Goal: Navigation & Orientation: Find specific page/section

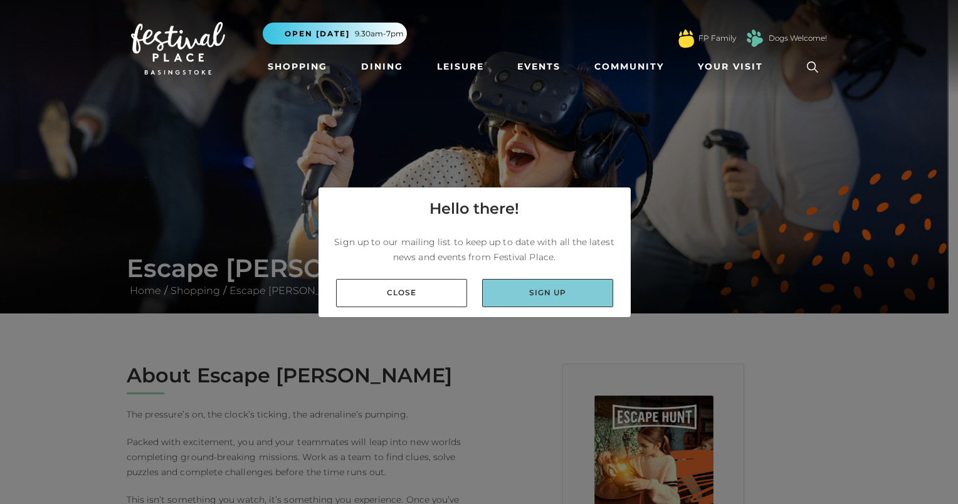
click at [529, 291] on link "Sign up" at bounding box center [547, 293] width 131 height 28
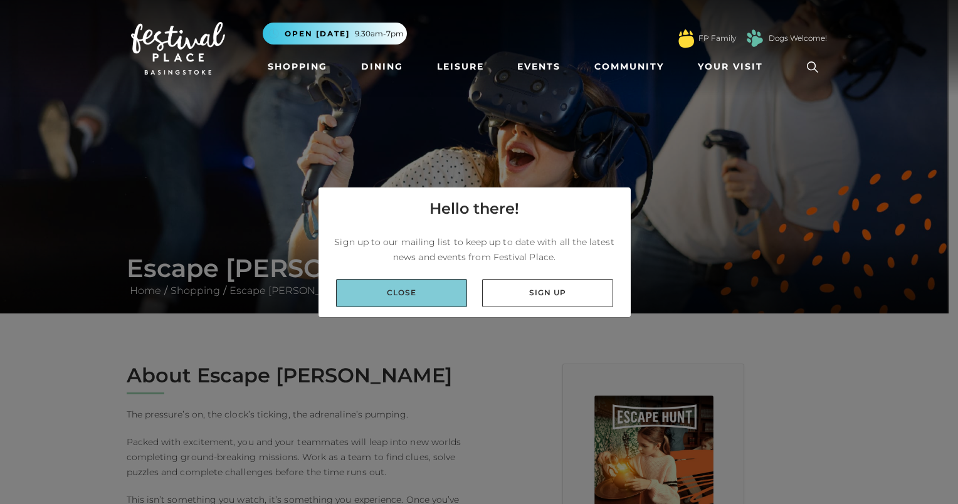
click at [417, 288] on link "Close" at bounding box center [401, 293] width 131 height 28
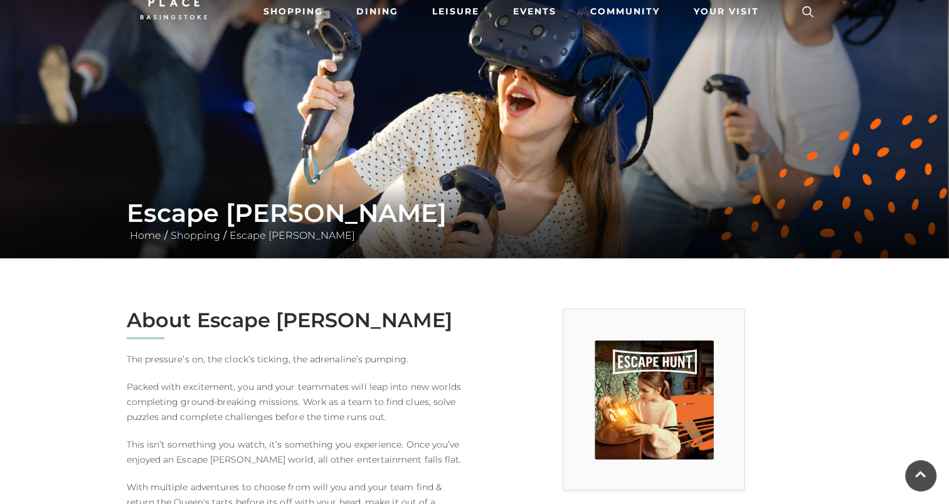
scroll to position [56, 0]
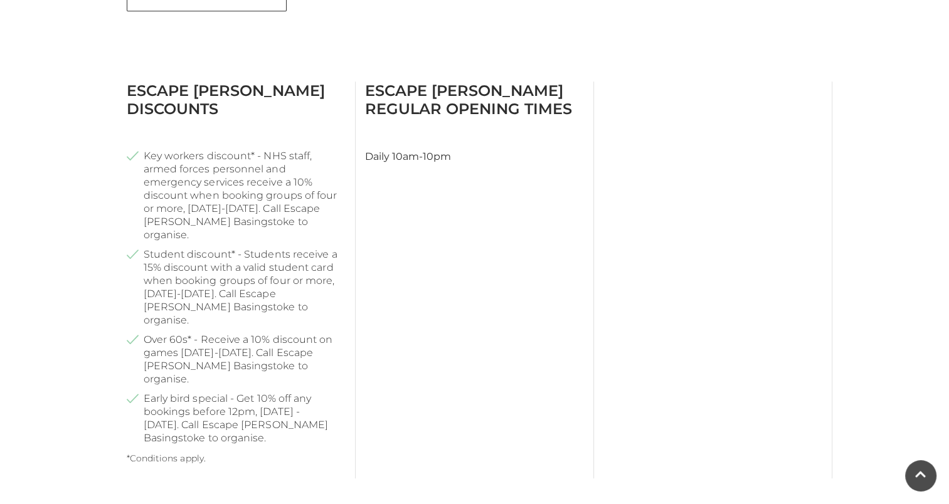
click at [890, 304] on main "Escape [PERSON_NAME] Home / Shopping / Escape [PERSON_NAME] About Escape [PERSO…" at bounding box center [474, 160] width 949 height 1651
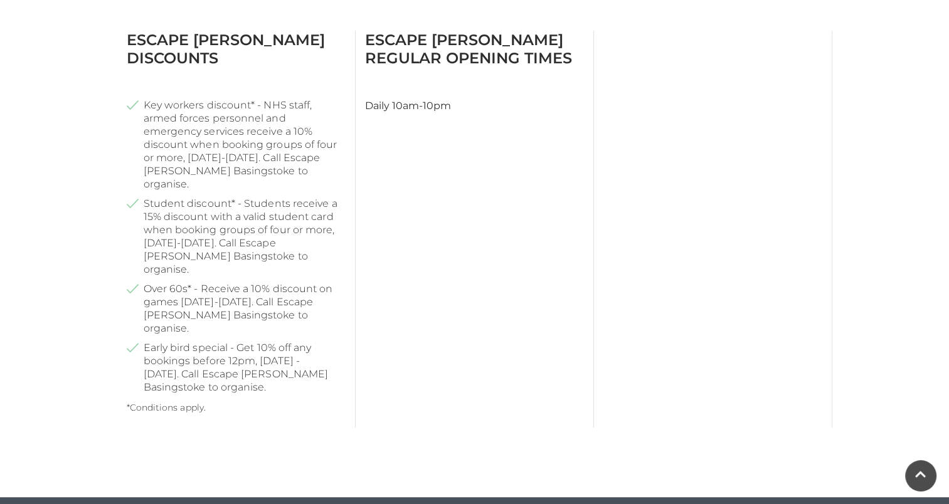
scroll to position [716, 0]
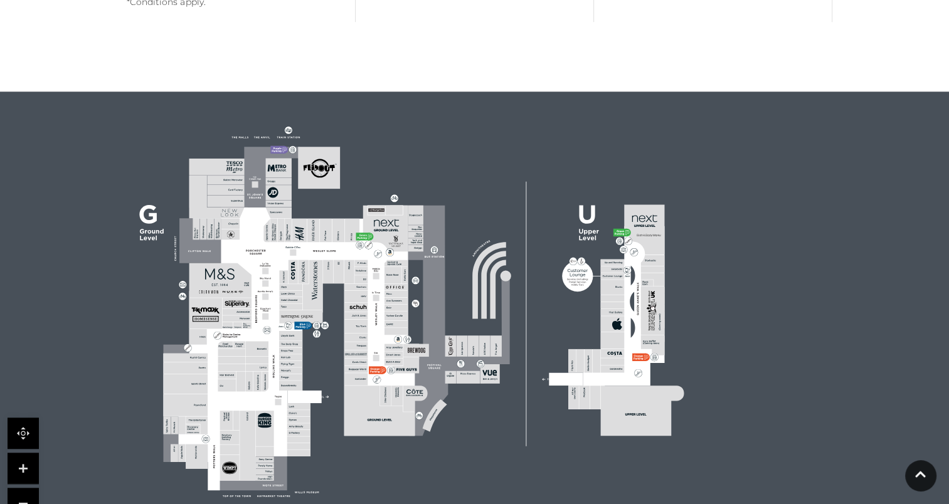
click at [887, 312] on div at bounding box center [474, 311] width 949 height 439
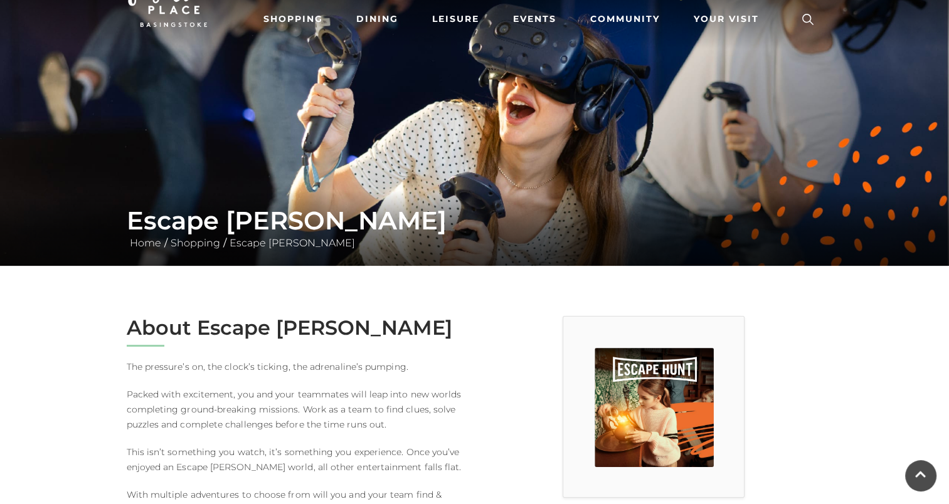
scroll to position [48, 0]
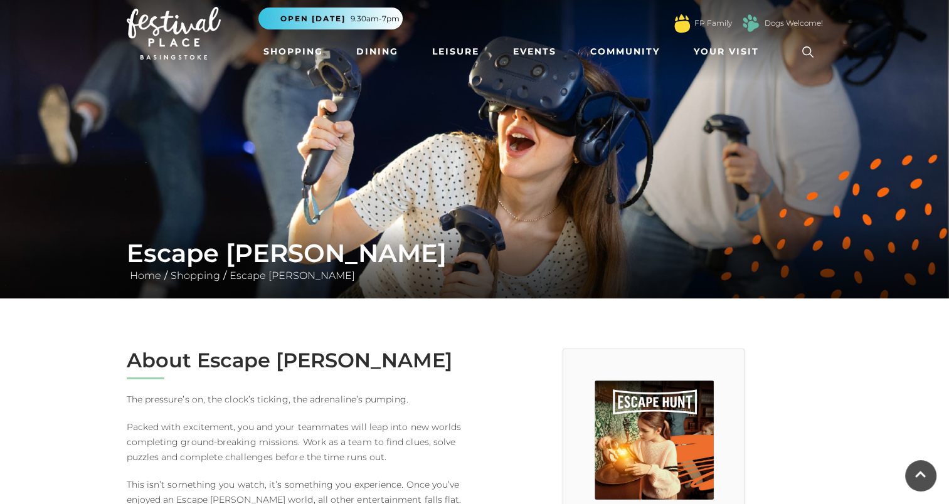
scroll to position [0, 0]
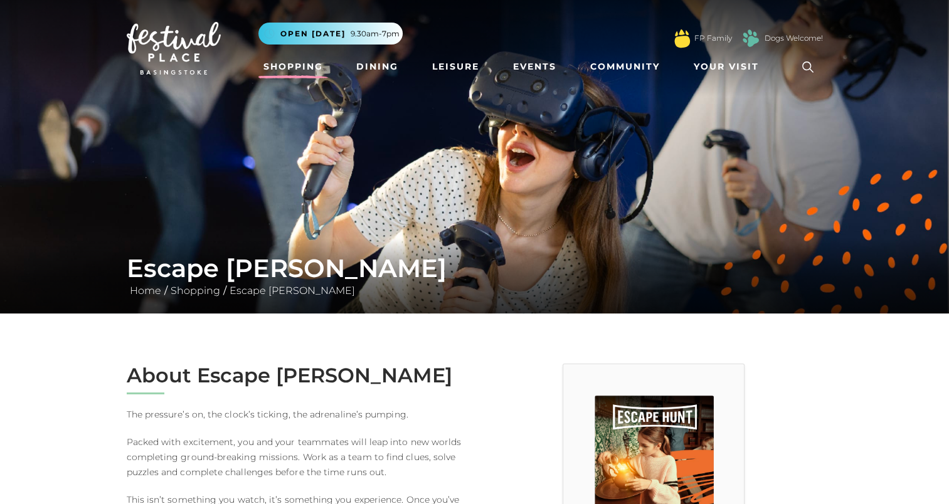
click at [289, 68] on link "Shopping" at bounding box center [293, 66] width 70 height 23
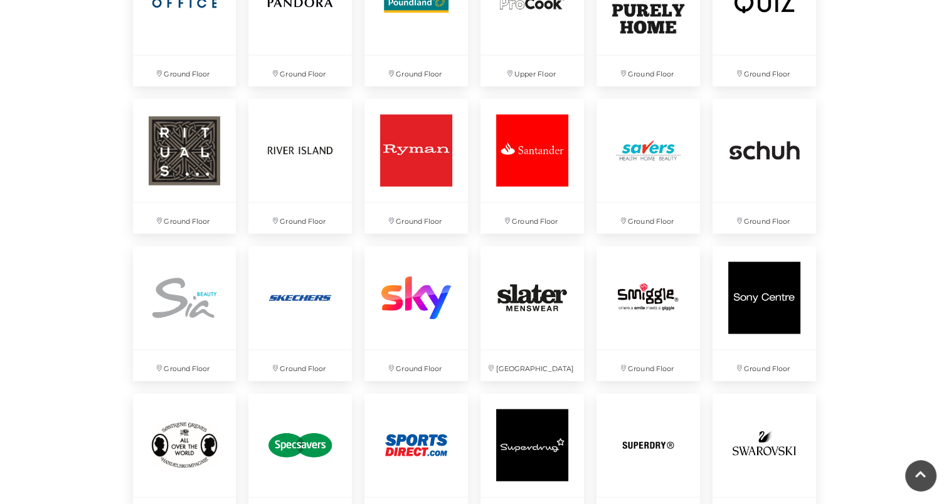
scroll to position [602, 0]
